Goal: Task Accomplishment & Management: Manage account settings

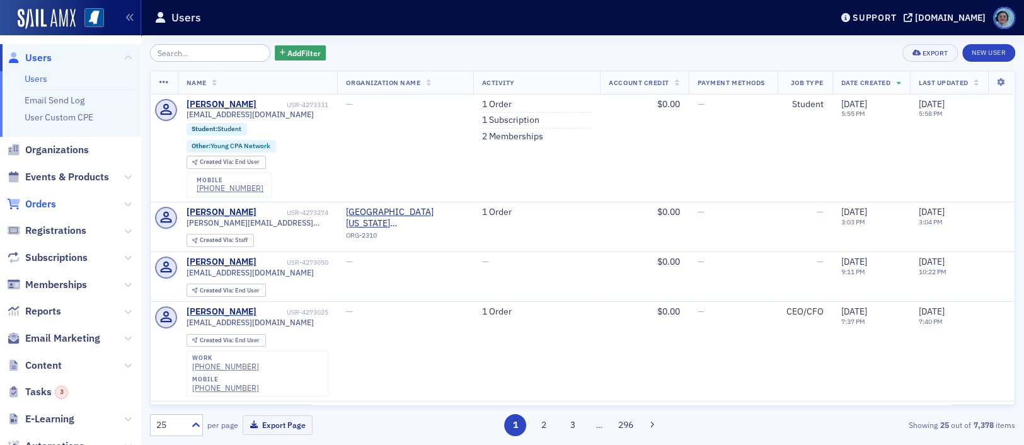
click at [47, 203] on span "Orders" at bounding box center [40, 204] width 31 height 14
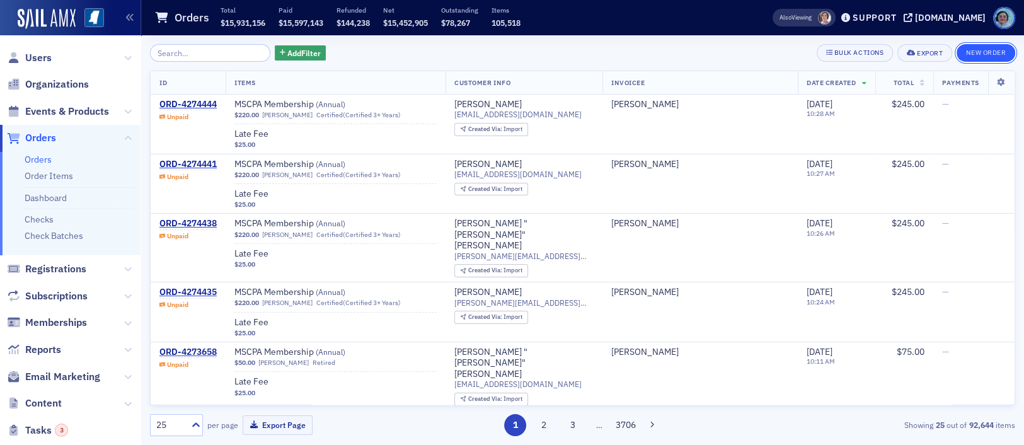
click at [988, 49] on button "New Order" at bounding box center [986, 53] width 59 height 18
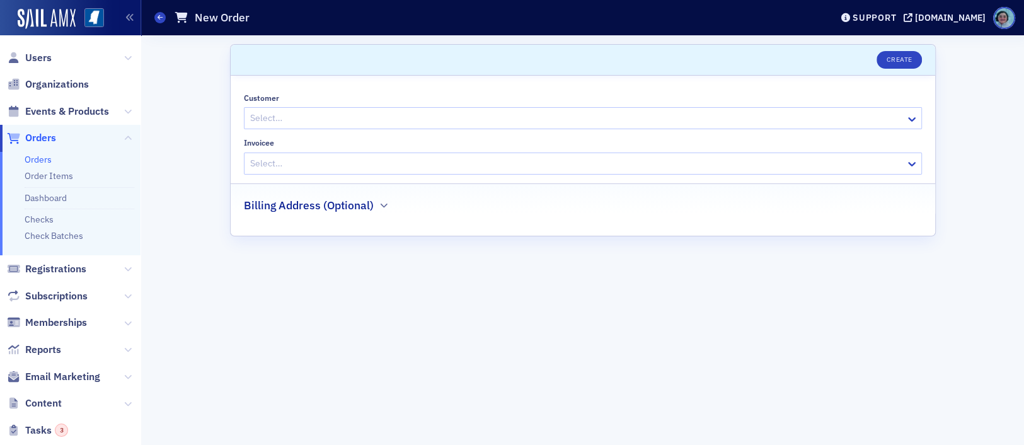
click at [425, 115] on div at bounding box center [577, 118] width 656 height 16
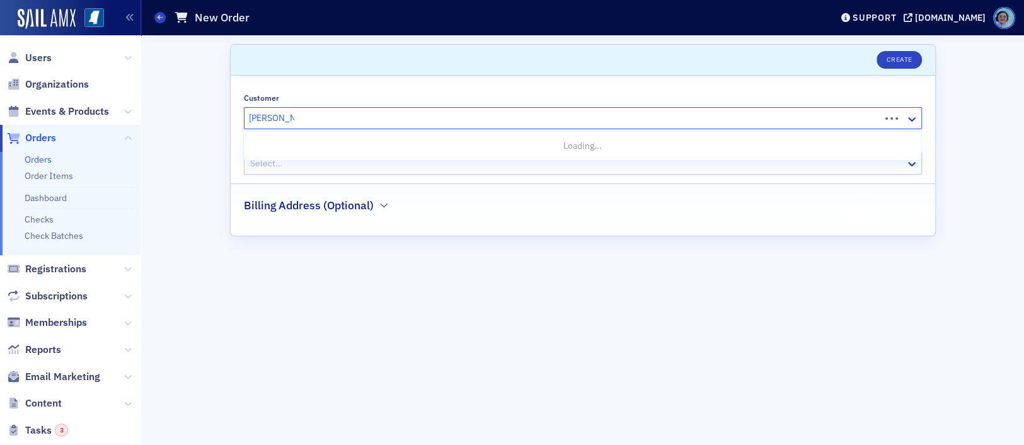
type input "[PERSON_NAME]"
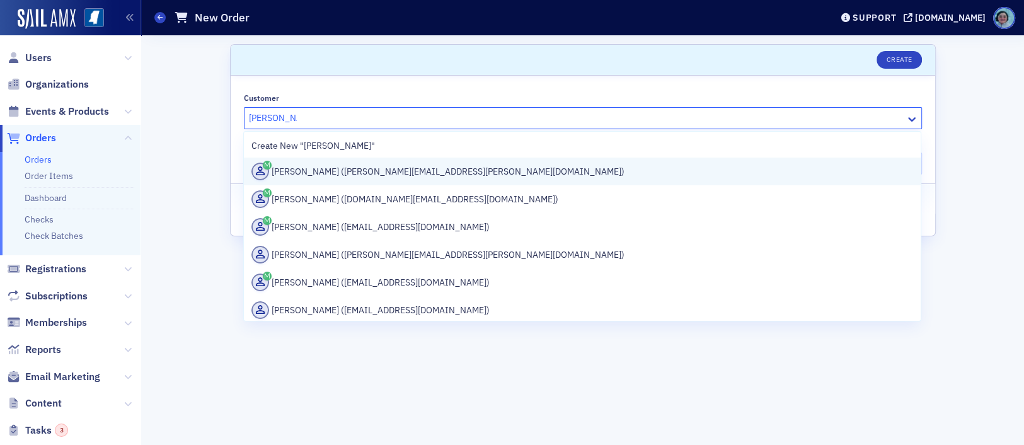
click at [439, 174] on div "[PERSON_NAME] ([PERSON_NAME][EMAIL_ADDRESS][PERSON_NAME][DOMAIN_NAME])" at bounding box center [583, 172] width 662 height 18
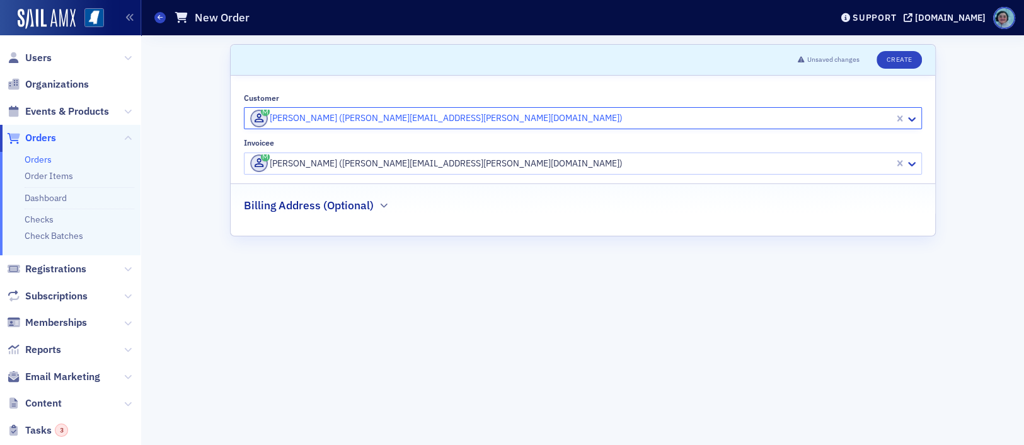
click at [428, 163] on div at bounding box center [571, 164] width 644 height 16
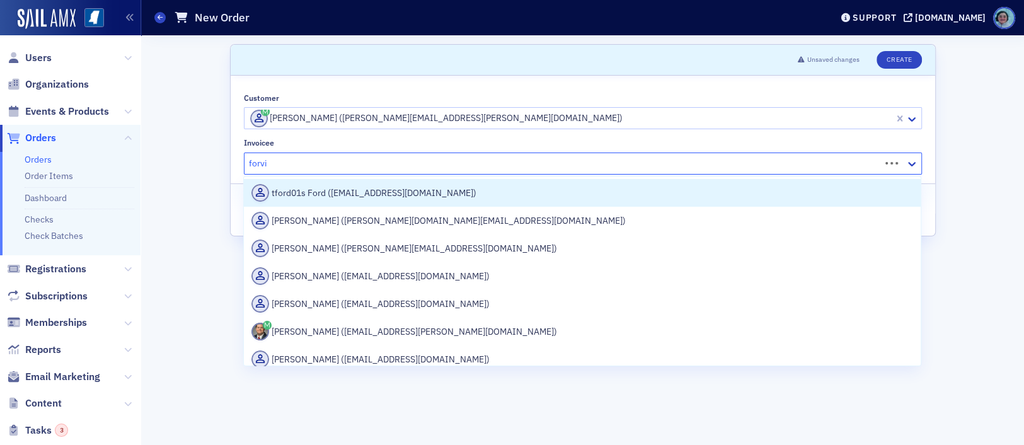
type input "forvis"
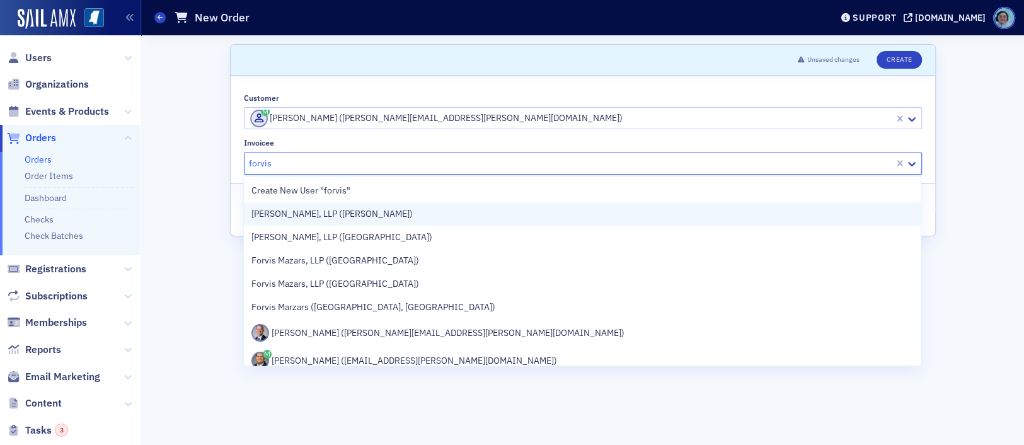
click at [428, 205] on div "[PERSON_NAME], LLP ([PERSON_NAME])" at bounding box center [582, 213] width 677 height 23
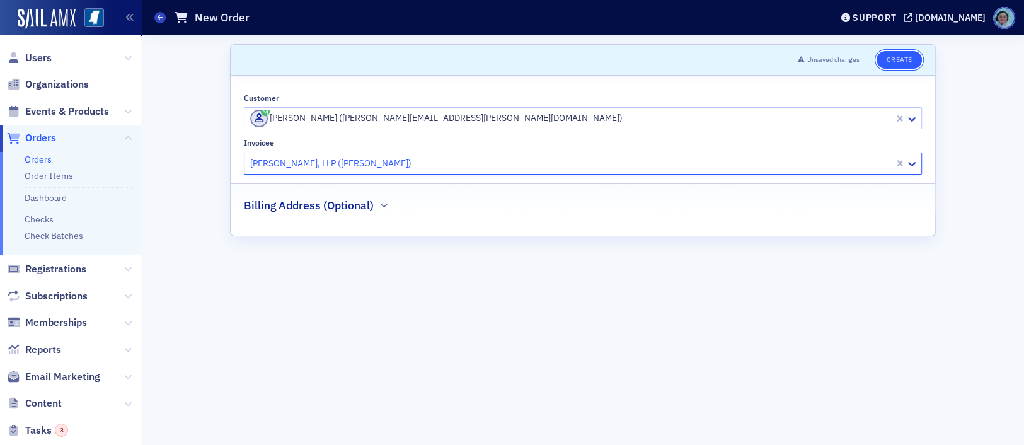
click at [917, 62] on button "Create" at bounding box center [899, 60] width 45 height 18
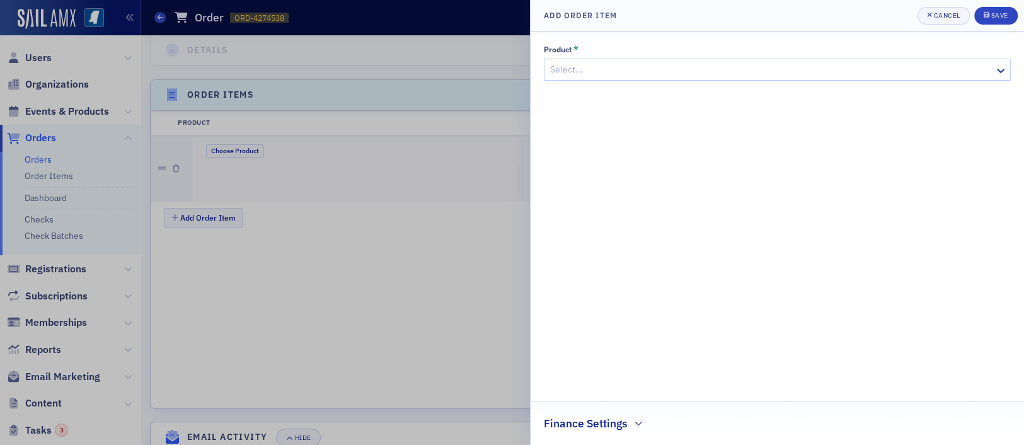
scroll to position [409, 0]
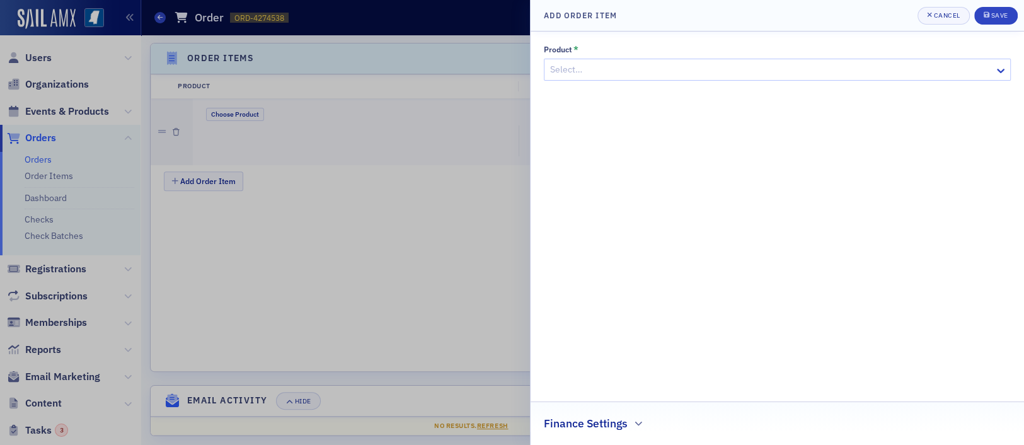
click at [585, 67] on div at bounding box center [771, 70] width 444 height 16
type input "conf"
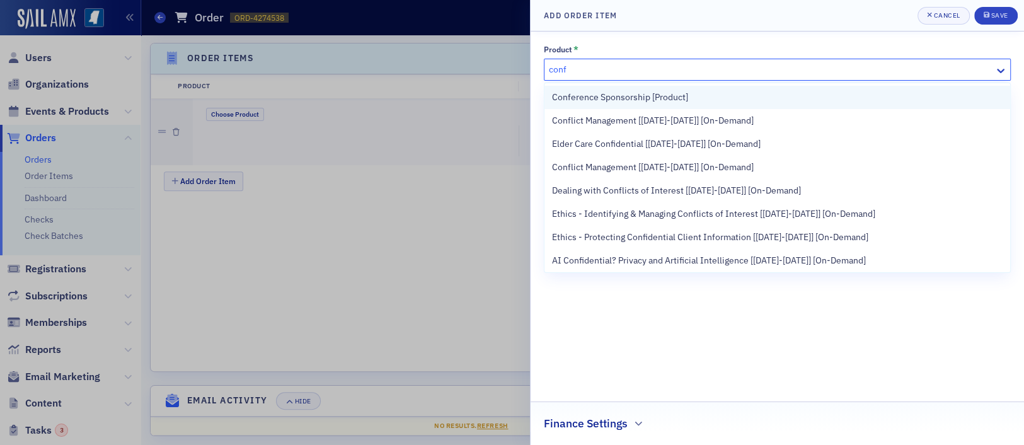
click at [613, 99] on span "Conference Sponsorship [Product]" at bounding box center [620, 97] width 136 height 13
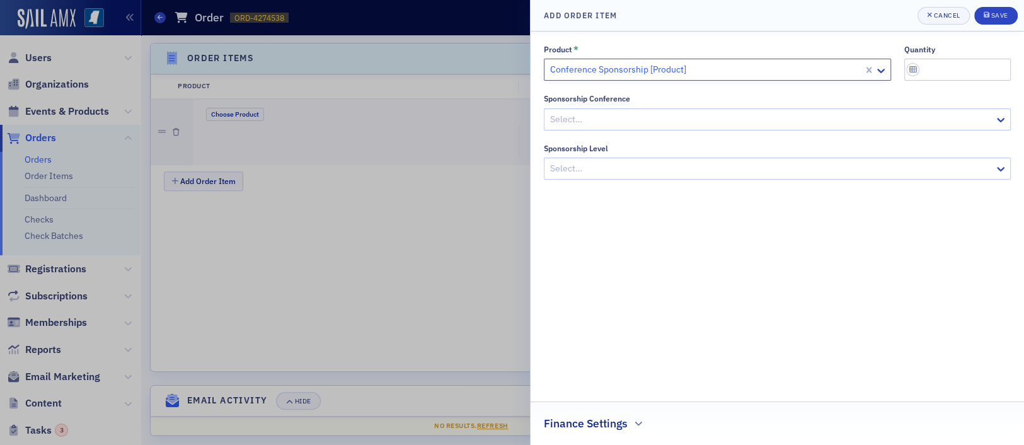
click at [621, 115] on div at bounding box center [771, 120] width 444 height 16
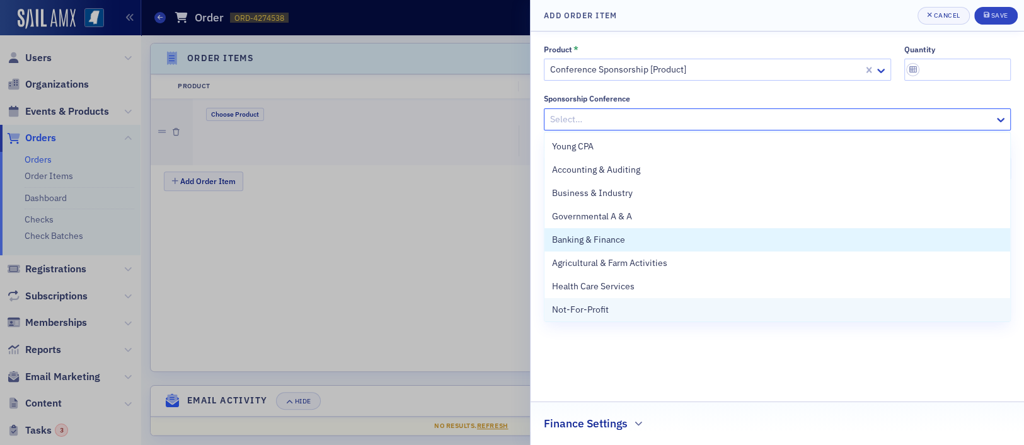
scroll to position [95, 0]
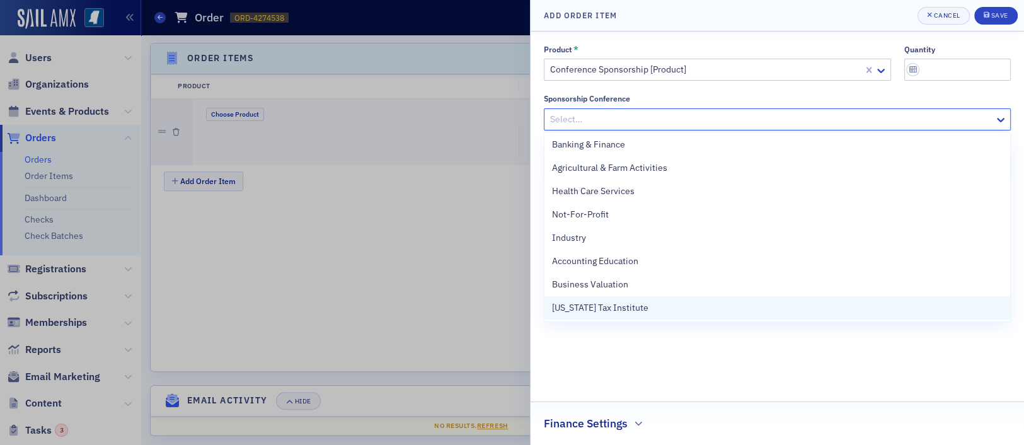
click at [653, 301] on div "[US_STATE] Tax Institute" at bounding box center [777, 307] width 451 height 13
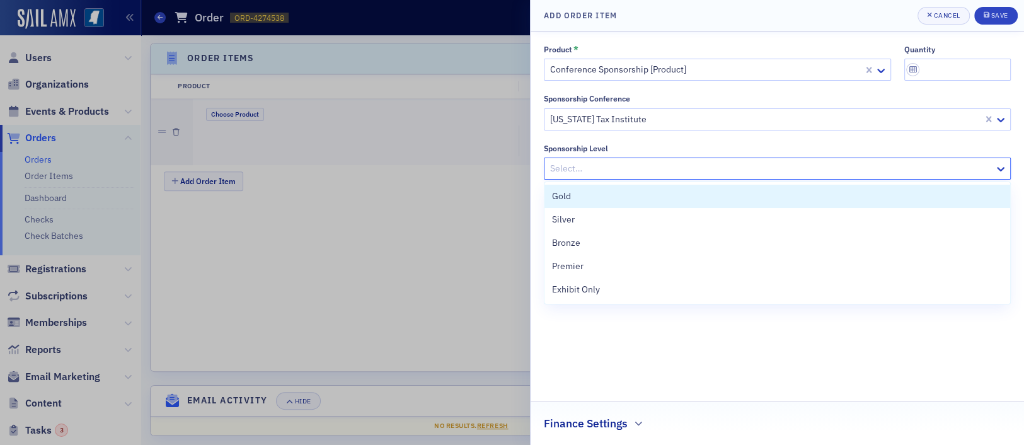
click at [632, 176] on div "Select…" at bounding box center [770, 168] width 450 height 18
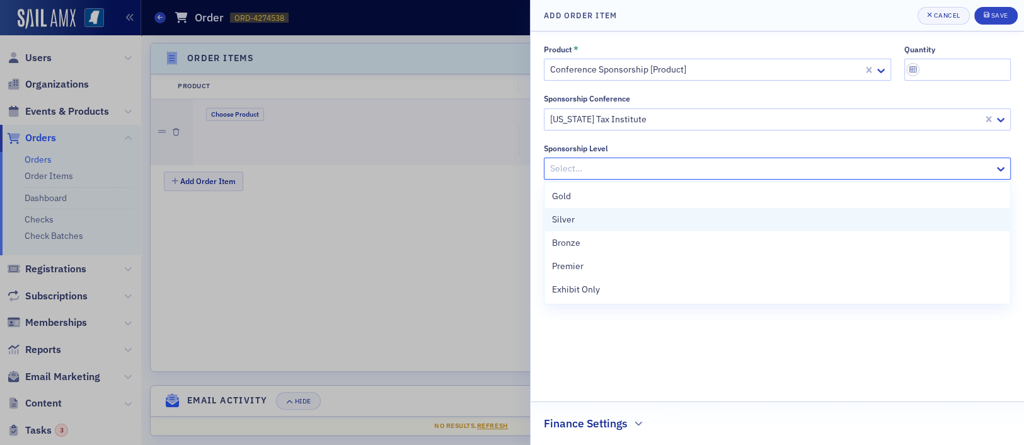
click at [620, 215] on div "Silver" at bounding box center [777, 219] width 451 height 13
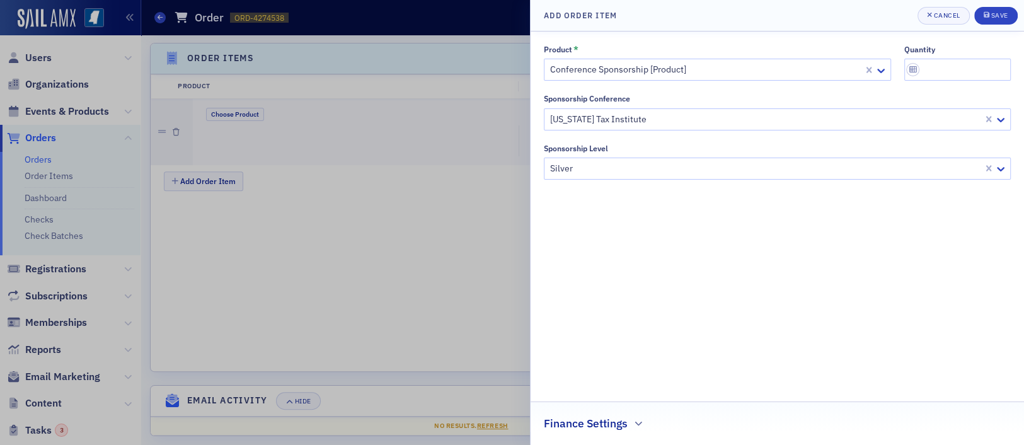
click at [638, 274] on div "Product * Conference Sponsorship [Product] quantity Sponsorship Conference [US_…" at bounding box center [777, 238] width 467 height 387
click at [609, 422] on h2 "Finance Settings" at bounding box center [586, 423] width 84 height 16
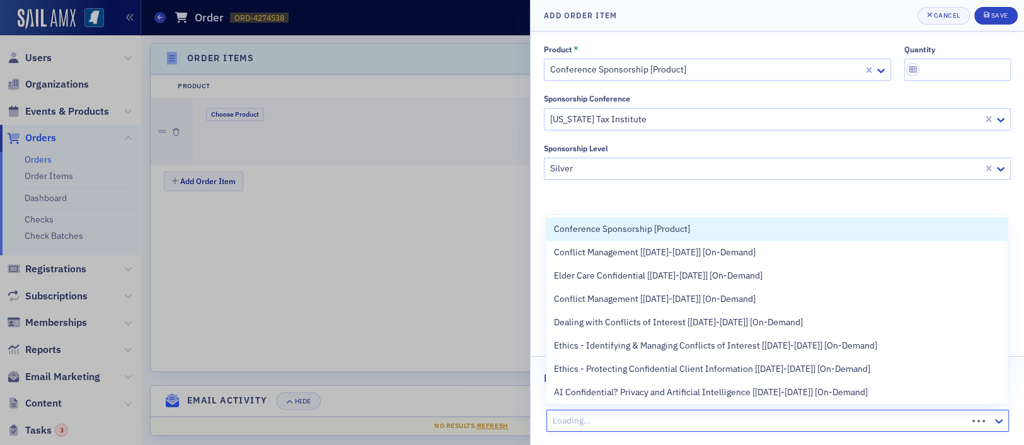
click at [620, 413] on div at bounding box center [759, 421] width 415 height 16
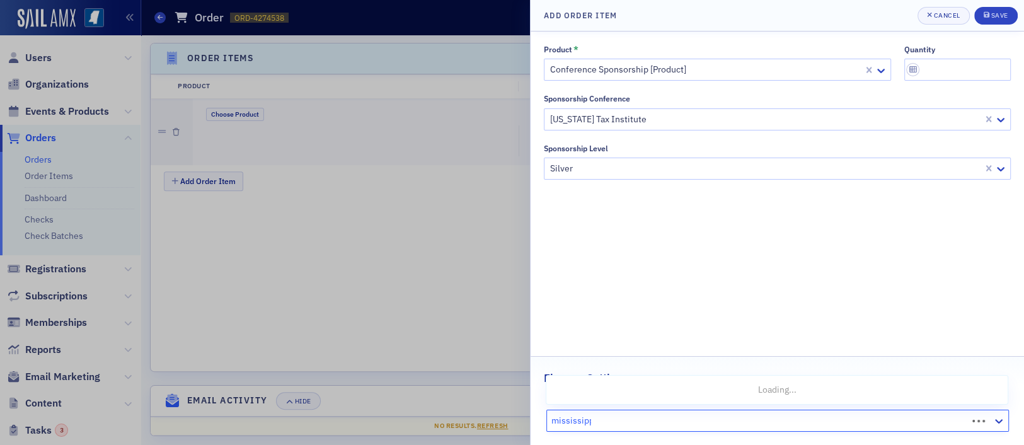
type input "[US_STATE]"
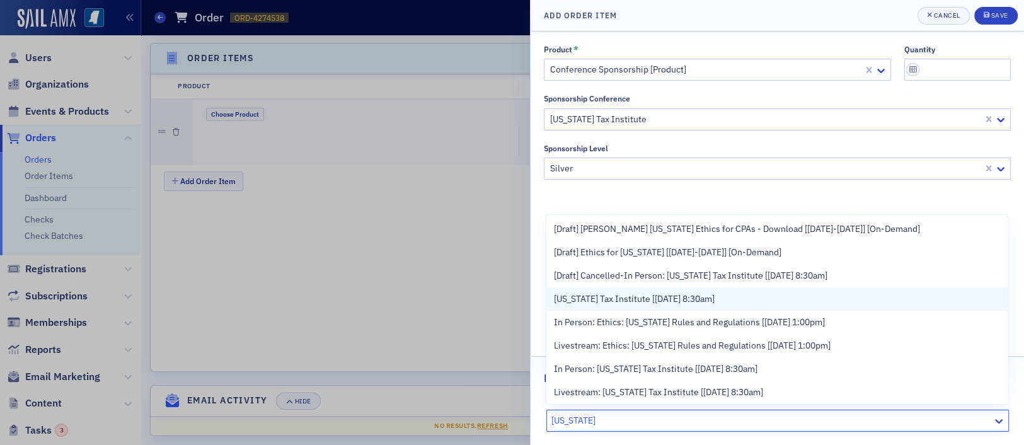
click at [681, 306] on div "[US_STATE] Tax Institute [[DATE] 8:30am]" at bounding box center [777, 298] width 461 height 23
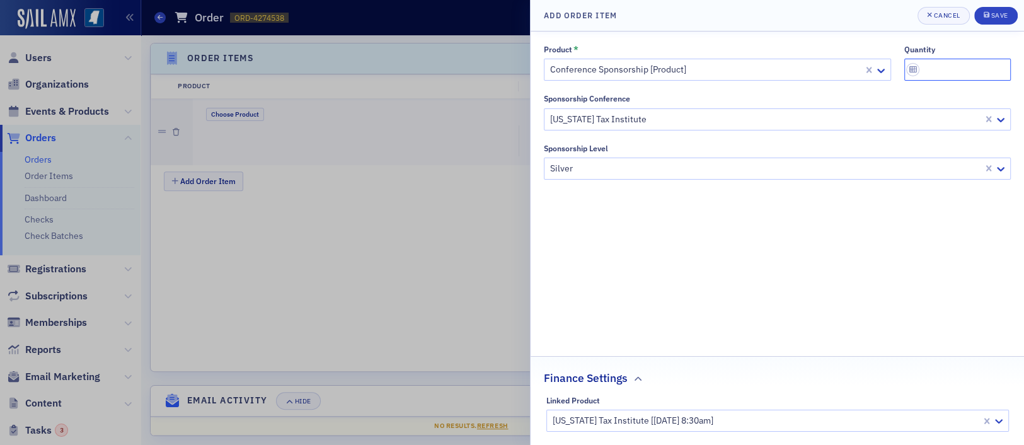
click at [933, 66] on input "quantity" at bounding box center [958, 70] width 107 height 22
type input "1"
click at [930, 214] on div "Product * Conference Sponsorship [Product] quantity 1 Sponsorship Conference [U…" at bounding box center [777, 238] width 467 height 387
click at [996, 18] on div "Save" at bounding box center [999, 15] width 17 height 7
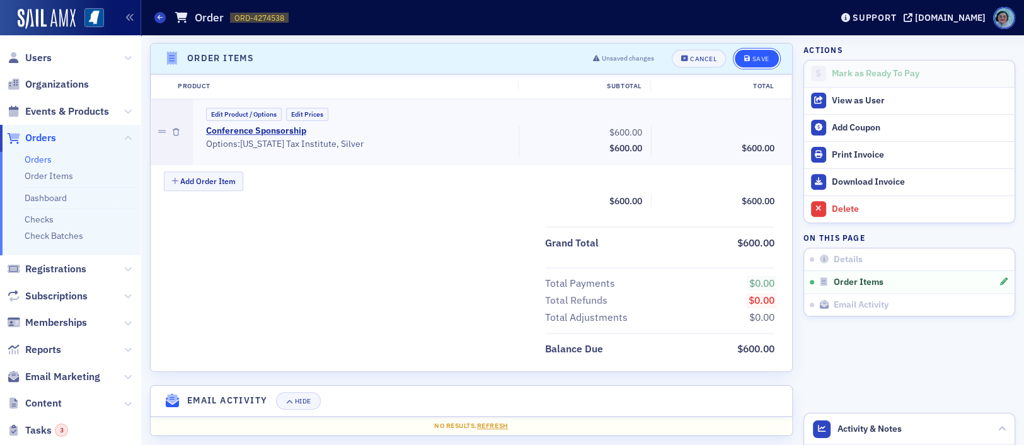
click at [743, 62] on button "Save" at bounding box center [756, 59] width 43 height 18
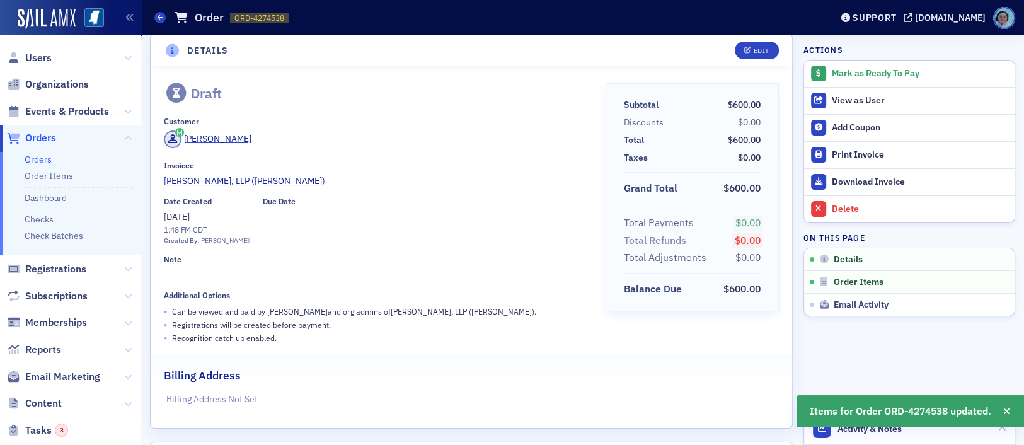
scroll to position [9, 0]
drag, startPoint x: 253, startPoint y: 18, endPoint x: 306, endPoint y: 20, distance: 52.4
click at [306, 20] on div "Orders Order ORD-4274538 4274538" at bounding box center [483, 18] width 658 height 24
copy span "4274538"
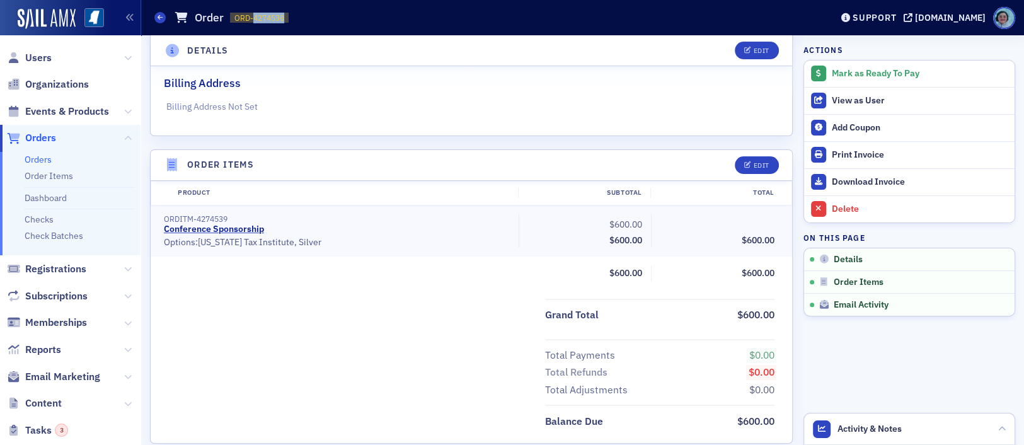
scroll to position [315, 0]
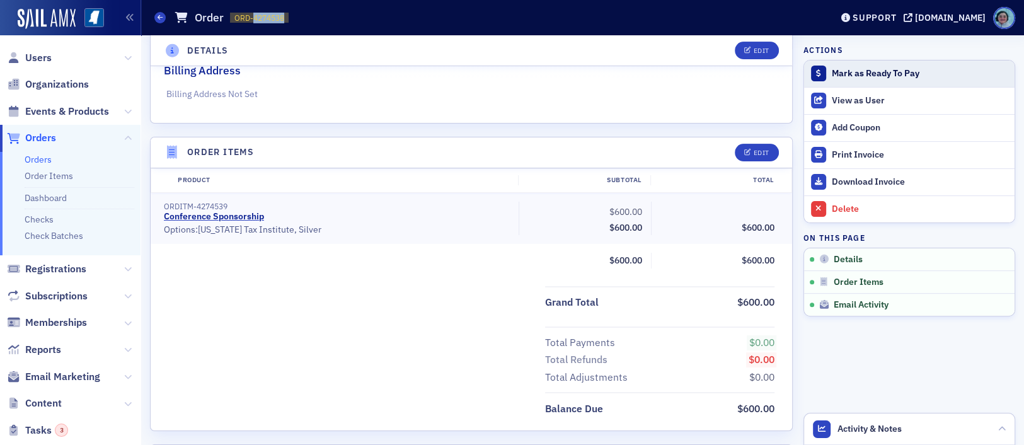
click at [937, 76] on div "Mark as Ready To Pay" at bounding box center [920, 73] width 176 height 11
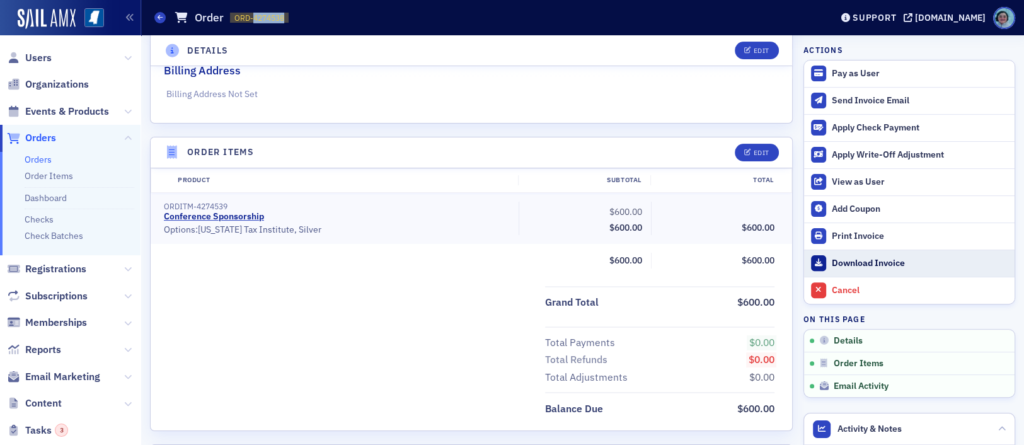
click at [882, 259] on div "Download Invoice" at bounding box center [920, 263] width 176 height 11
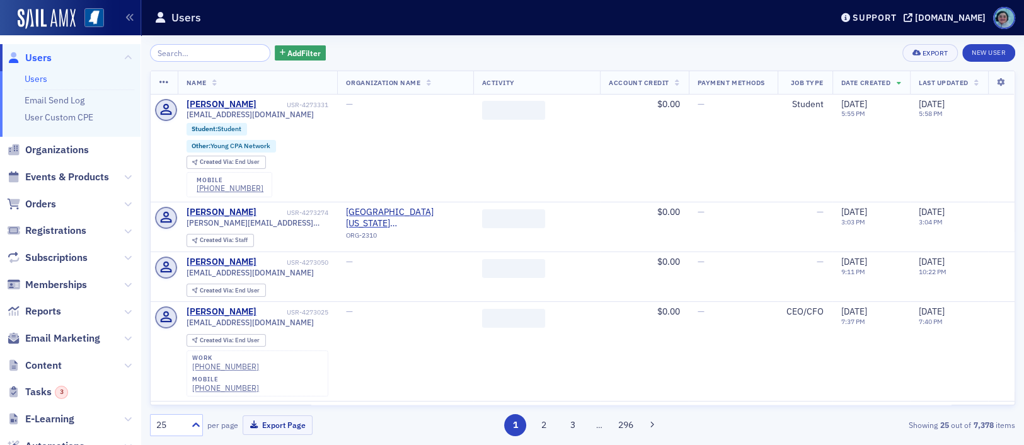
click at [202, 55] on input "search" at bounding box center [210, 53] width 120 height 18
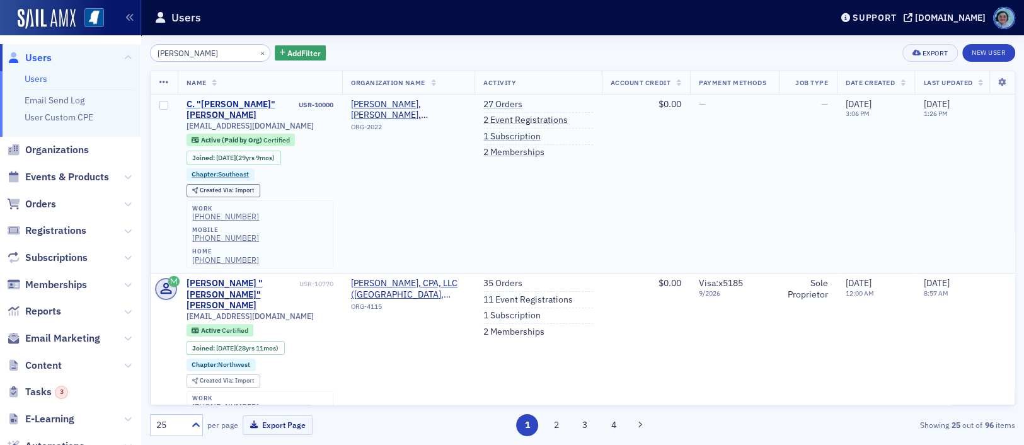
type input "ron sanderson"
click at [246, 104] on div "C. "Ron" Sanderson" at bounding box center [242, 110] width 110 height 22
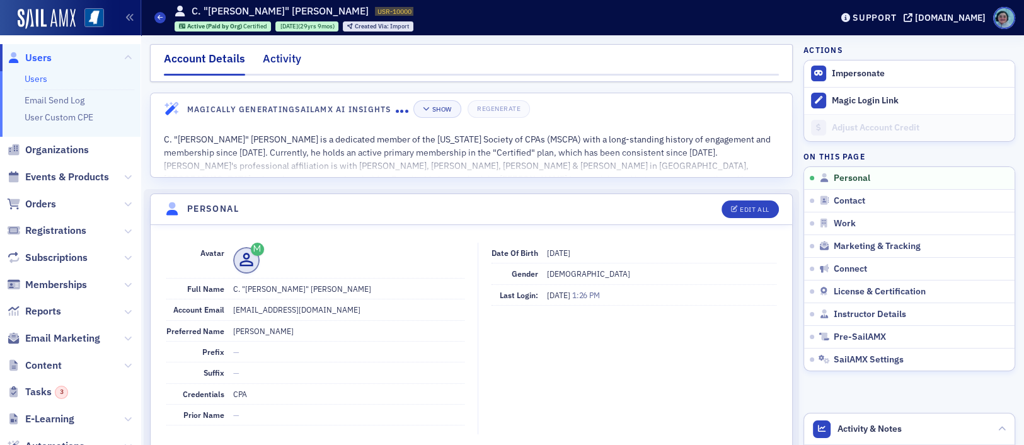
click at [285, 62] on div "Activity" at bounding box center [282, 61] width 38 height 23
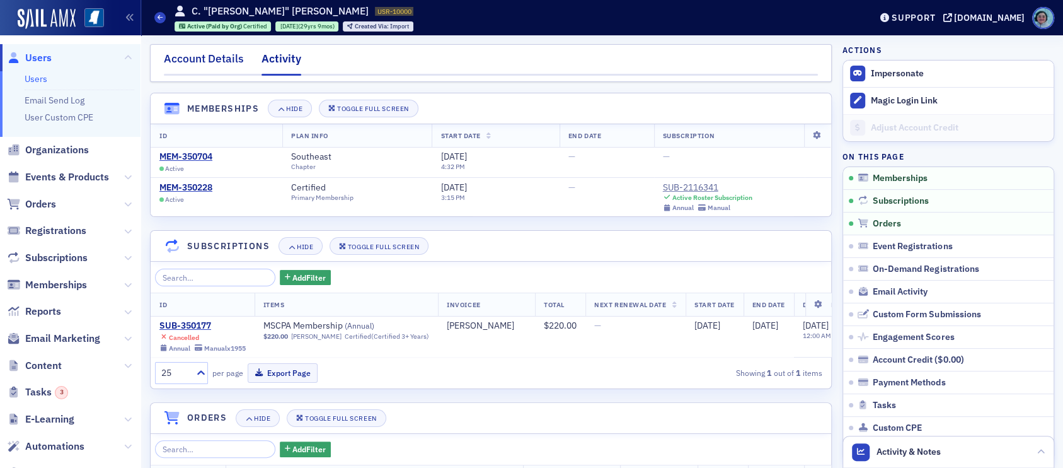
click at [216, 52] on div "Account Details" at bounding box center [204, 61] width 80 height 23
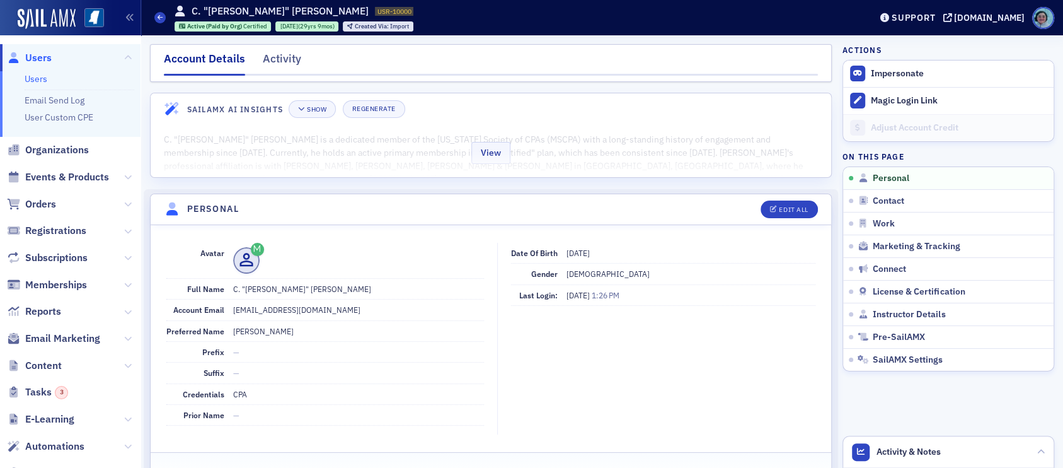
click at [511, 163] on div "View" at bounding box center [491, 150] width 681 height 53
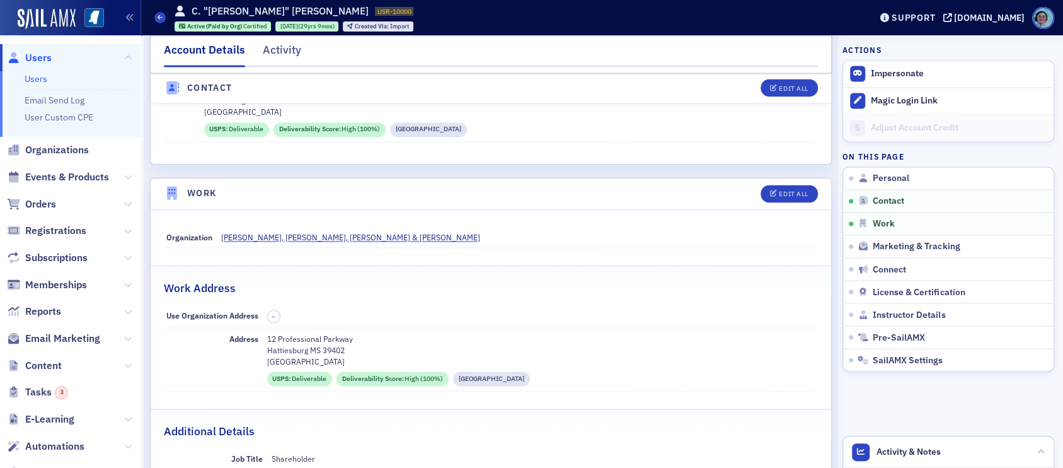
scroll to position [1387, 0]
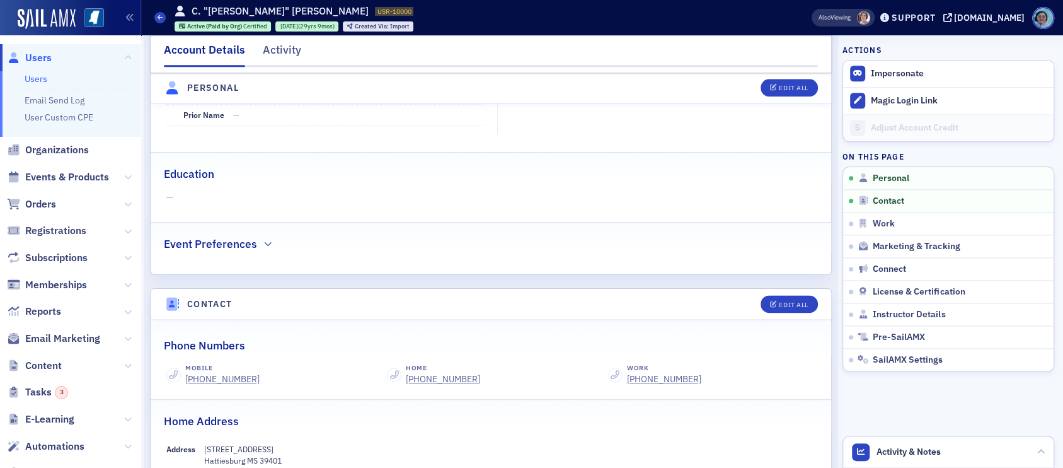
click at [306, 46] on nav "Account Details Activity" at bounding box center [491, 54] width 654 height 25
click at [296, 46] on div "Activity" at bounding box center [282, 53] width 38 height 23
